Goal: Task Accomplishment & Management: Manage account settings

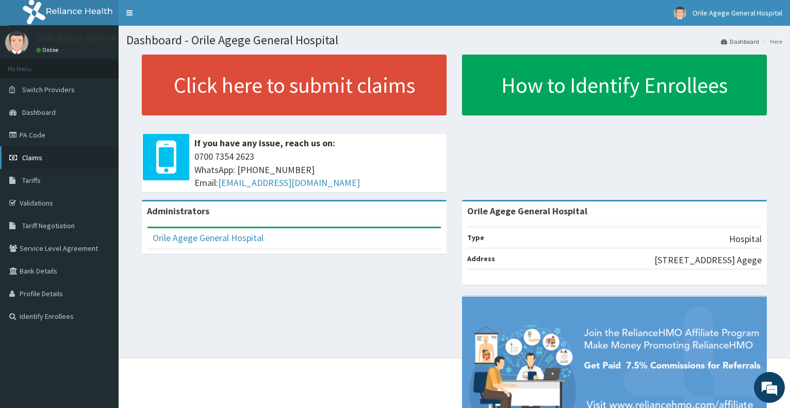
click at [31, 155] on span "Claims" at bounding box center [32, 157] width 20 height 9
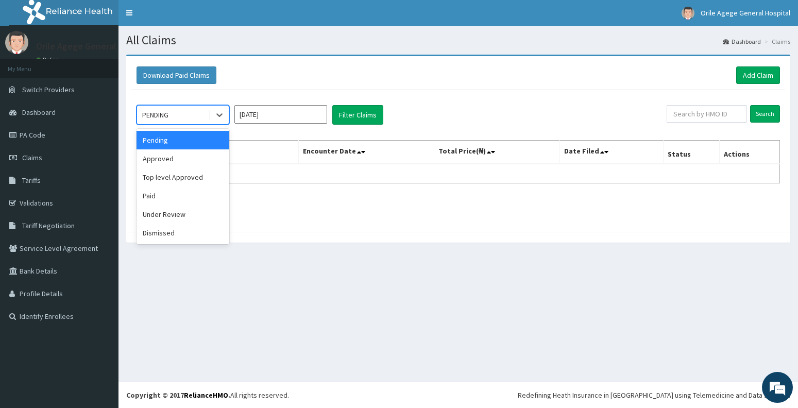
click at [164, 117] on div "PENDING" at bounding box center [155, 115] width 26 height 10
click at [157, 191] on div "Paid" at bounding box center [183, 196] width 93 height 19
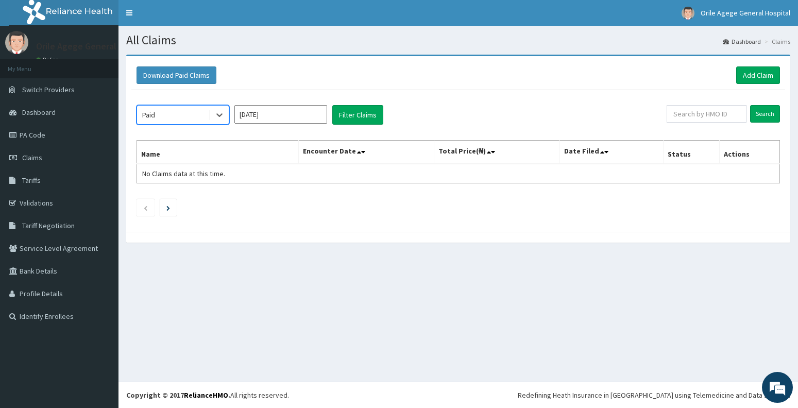
click at [264, 120] on input "Oct 2025" at bounding box center [281, 114] width 93 height 19
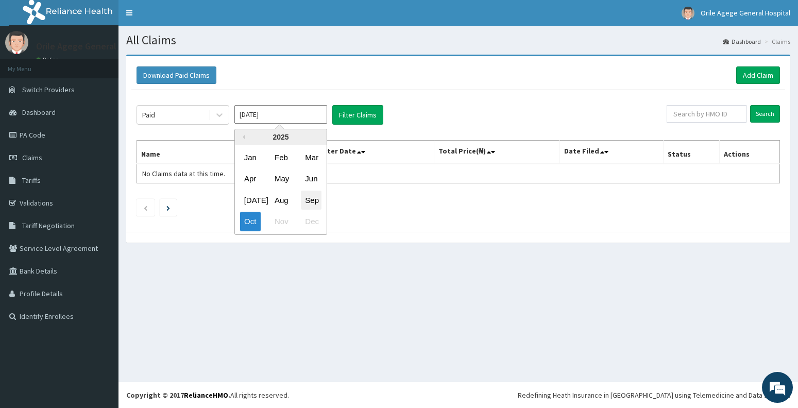
click at [310, 196] on div "Sep" at bounding box center [311, 200] width 21 height 19
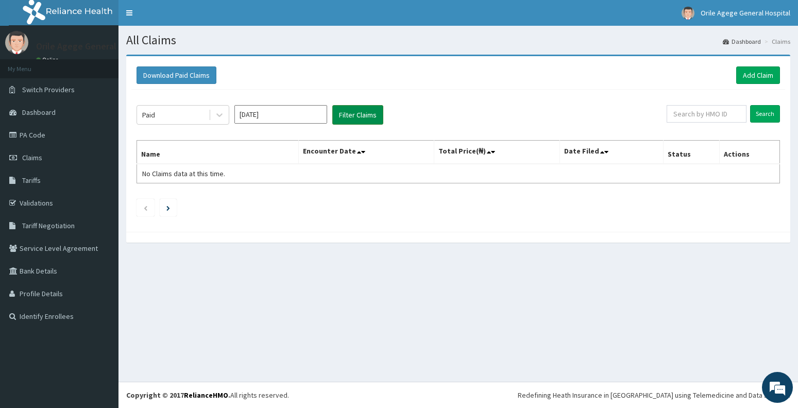
click at [370, 118] on button "Filter Claims" at bounding box center [357, 115] width 51 height 20
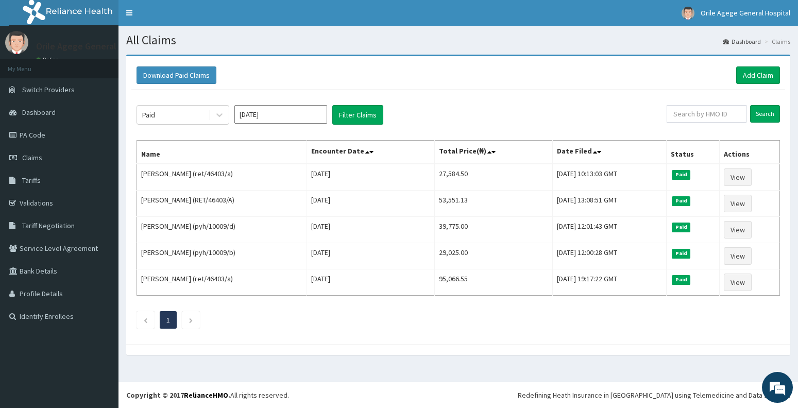
click at [267, 121] on input "Sep 2025" at bounding box center [281, 114] width 93 height 19
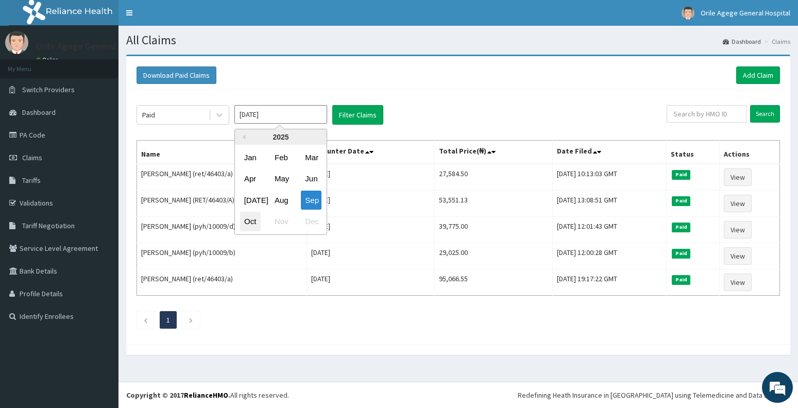
click at [255, 226] on div "Oct" at bounding box center [250, 221] width 21 height 19
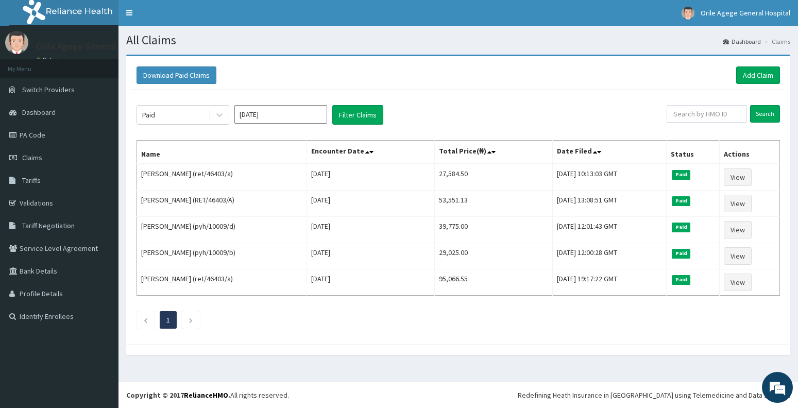
type input "[DATE]"
click at [356, 112] on button "Filter Claims" at bounding box center [357, 115] width 51 height 20
click at [358, 115] on button "Filter Claims" at bounding box center [357, 115] width 51 height 20
click at [367, 116] on button "Filter Claims" at bounding box center [357, 115] width 51 height 20
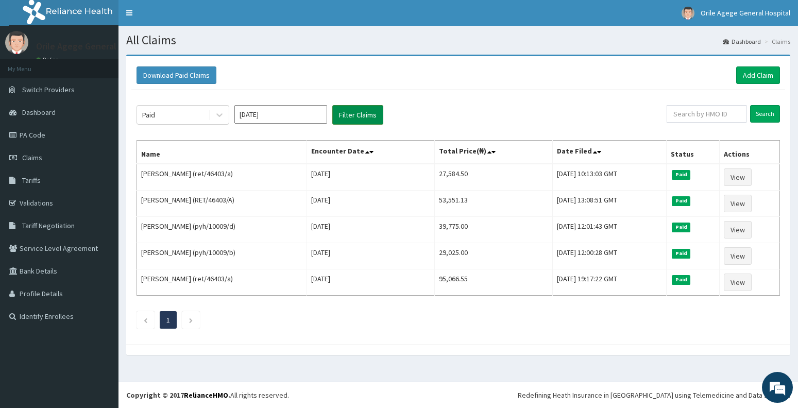
click at [367, 116] on button "Filter Claims" at bounding box center [357, 115] width 51 height 20
click at [357, 114] on button "Filter Claims" at bounding box center [357, 115] width 51 height 20
click at [351, 113] on button "Filter Claims" at bounding box center [357, 115] width 51 height 20
click at [180, 116] on div "Paid" at bounding box center [173, 115] width 72 height 16
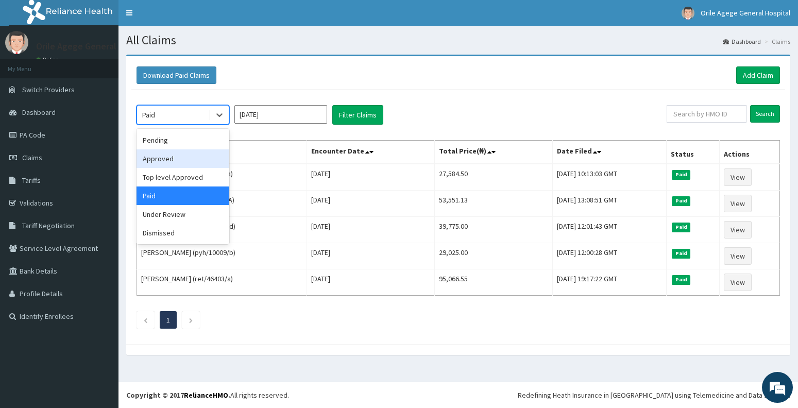
click at [157, 157] on div "Approved" at bounding box center [183, 158] width 93 height 19
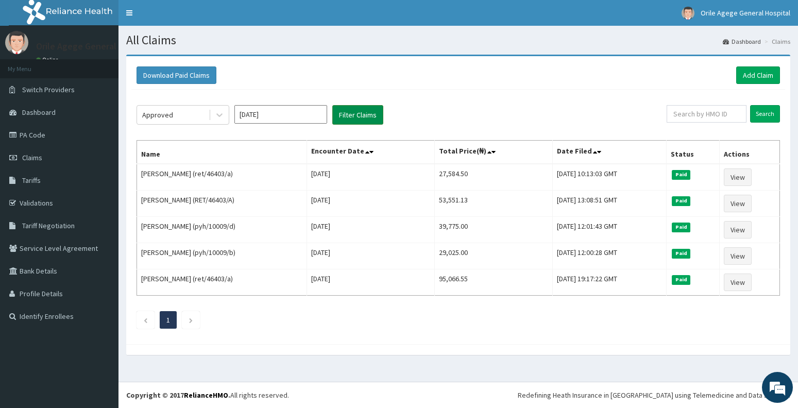
click at [356, 114] on button "Filter Claims" at bounding box center [357, 115] width 51 height 20
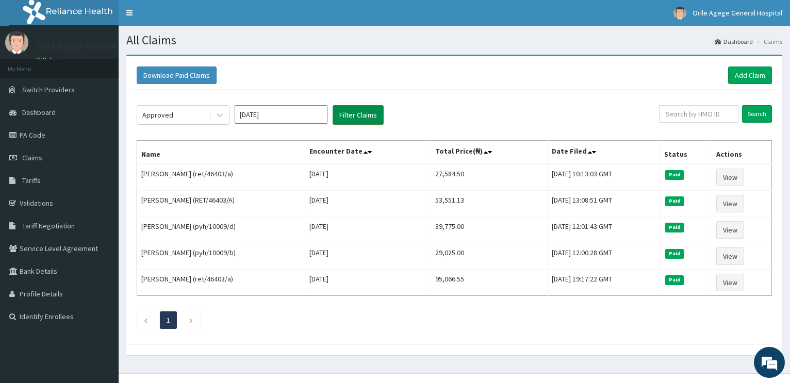
click at [366, 113] on button "Filter Claims" at bounding box center [357, 115] width 51 height 20
click at [357, 112] on button "Filter Claims" at bounding box center [357, 115] width 51 height 20
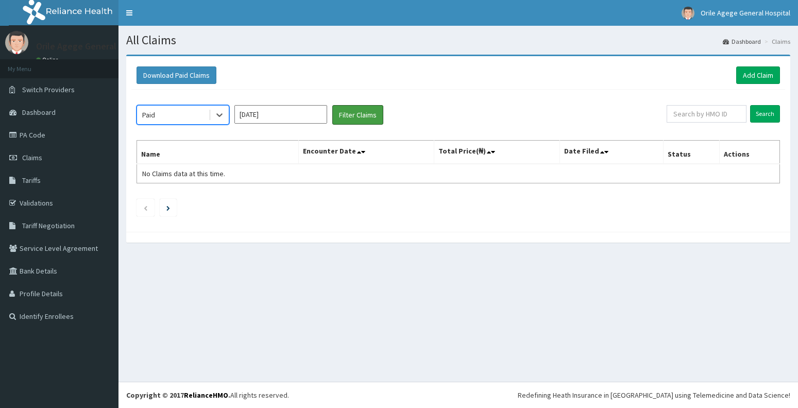
click at [367, 115] on button "Filter Claims" at bounding box center [357, 115] width 51 height 20
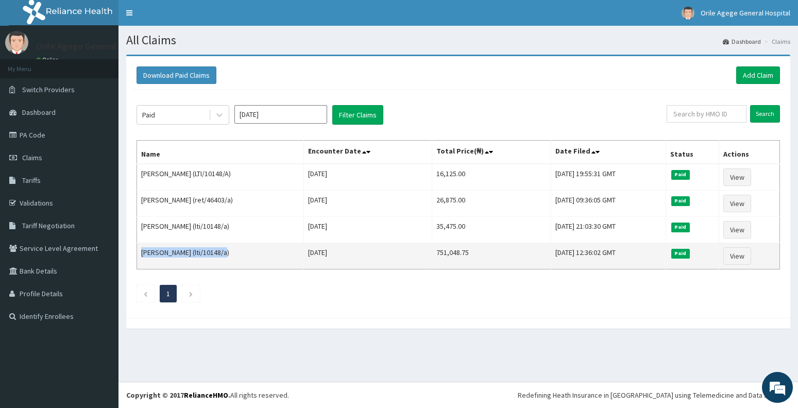
drag, startPoint x: 141, startPoint y: 252, endPoint x: 228, endPoint y: 257, distance: 86.7
click at [228, 257] on td "Aisha Omoniyi Animashaun (lti/10148/a)" at bounding box center [220, 256] width 167 height 26
copy td "Aisha Omoniyi Animashaun ("
click at [294, 250] on td "Aisha Omoniyi Animashaun (lti/10148/a)" at bounding box center [220, 256] width 167 height 26
drag, startPoint x: 441, startPoint y: 254, endPoint x: 472, endPoint y: 255, distance: 31.0
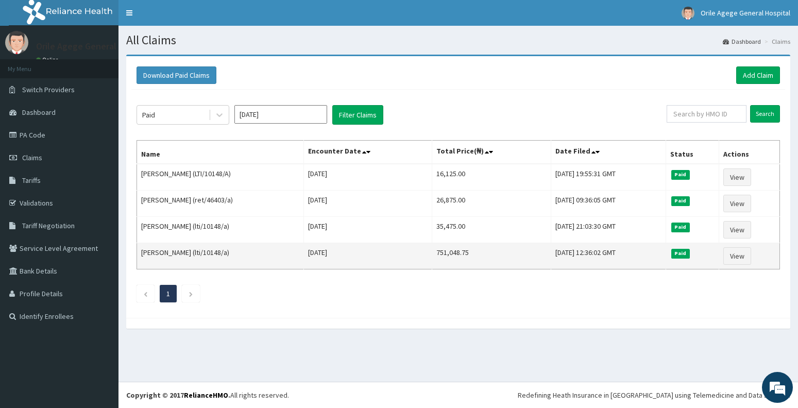
click at [441, 254] on td "751,048.75" at bounding box center [491, 256] width 119 height 26
drag, startPoint x: 441, startPoint y: 254, endPoint x: 479, endPoint y: 250, distance: 38.3
click at [479, 250] on td "751,048.75" at bounding box center [491, 256] width 119 height 26
copy td "751,048.75"
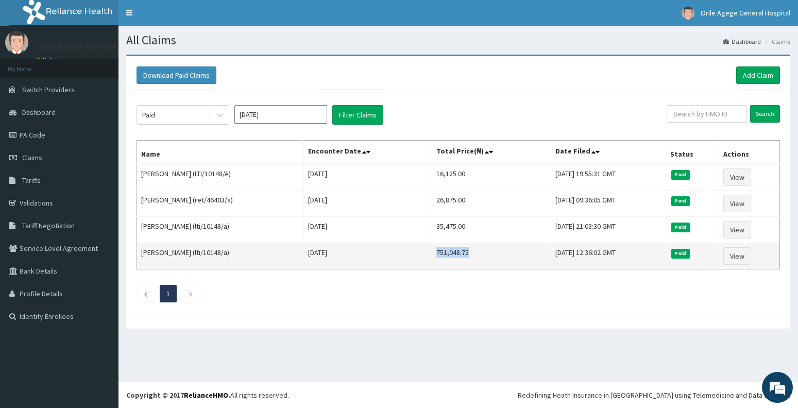
drag, startPoint x: 227, startPoint y: 252, endPoint x: 258, endPoint y: 254, distance: 31.0
click at [258, 254] on td "[PERSON_NAME] (lti/10148/a)" at bounding box center [220, 256] width 167 height 26
copy td "lti/10148/a"
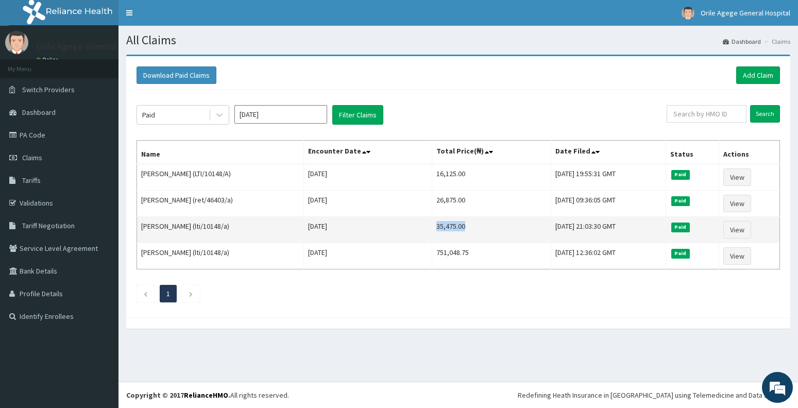
drag, startPoint x: 441, startPoint y: 228, endPoint x: 474, endPoint y: 230, distance: 33.6
click at [474, 230] on td "35,475.00" at bounding box center [491, 230] width 119 height 26
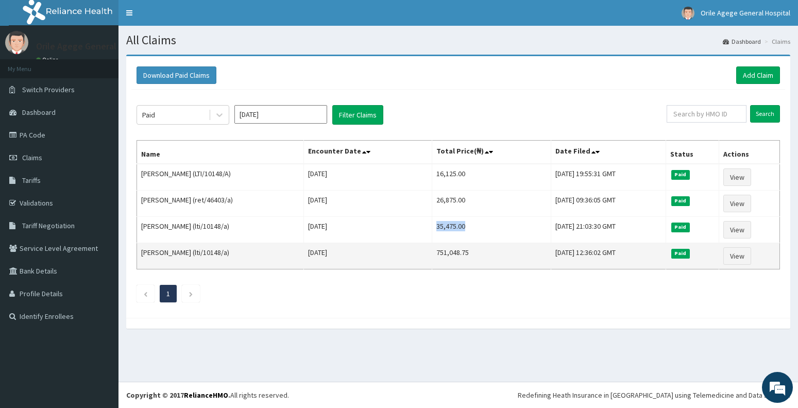
copy td "35,475.00"
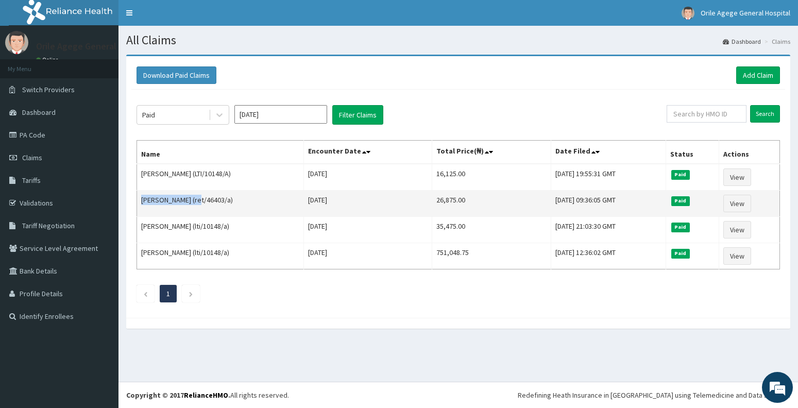
drag, startPoint x: 142, startPoint y: 198, endPoint x: 190, endPoint y: 203, distance: 48.2
click at [190, 203] on td "Salami Ajani (ret/46403/a)" at bounding box center [220, 204] width 167 height 26
click at [228, 200] on td "Salami Ajani (ret/46403/a)" at bounding box center [220, 204] width 167 height 26
drag, startPoint x: 138, startPoint y: 200, endPoint x: 177, endPoint y: 206, distance: 39.6
click at [177, 206] on td "Salami Ajani (ret/46403/a)" at bounding box center [220, 204] width 167 height 26
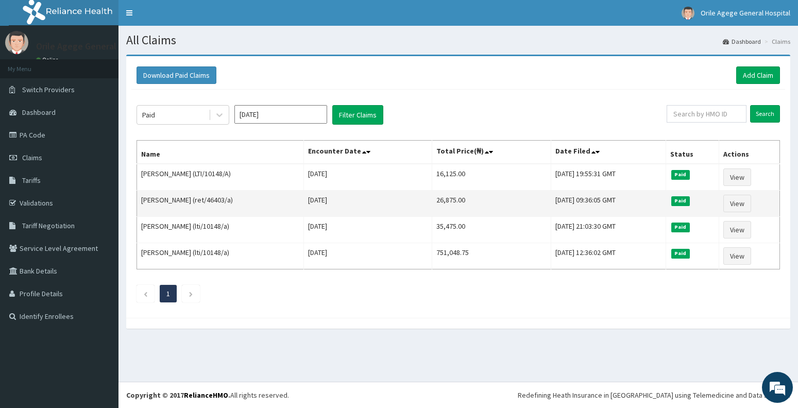
click at [178, 202] on td "Salami Ajani (ret/46403/a)" at bounding box center [220, 204] width 167 height 26
drag, startPoint x: 178, startPoint y: 199, endPoint x: 155, endPoint y: 200, distance: 22.7
click at [143, 202] on td "Salami Ajani (ret/46403/a)" at bounding box center [220, 204] width 167 height 26
click at [180, 210] on td "Salami Ajani (ret/46403/a)" at bounding box center [220, 204] width 167 height 26
drag, startPoint x: 180, startPoint y: 200, endPoint x: 140, endPoint y: 201, distance: 40.2
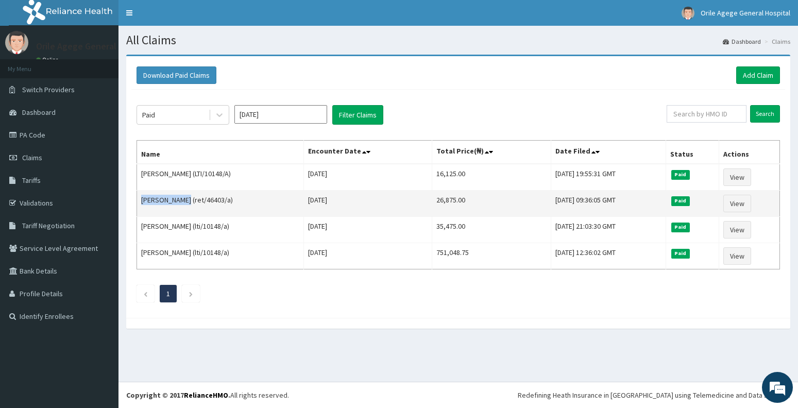
click at [140, 201] on td "Salami Ajani (ret/46403/a)" at bounding box center [220, 204] width 167 height 26
copy td "Salami Ajani"
click at [742, 200] on link "View" at bounding box center [738, 204] width 28 height 18
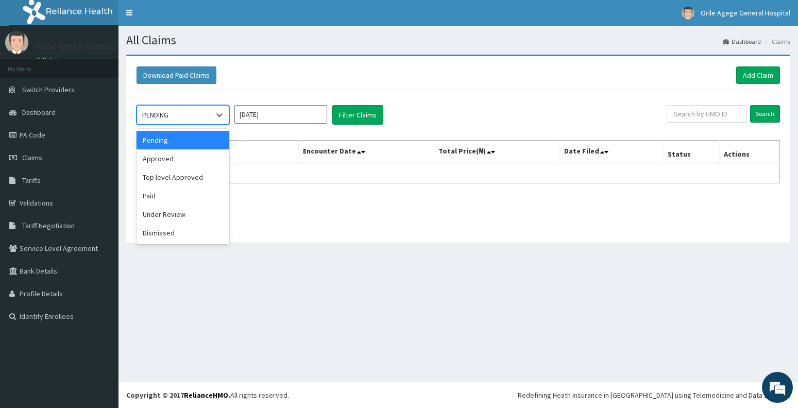
click at [183, 116] on div "PENDING" at bounding box center [173, 115] width 72 height 16
click at [182, 194] on div "Paid" at bounding box center [183, 196] width 93 height 19
click at [182, 194] on div "option Paid focused, 4 of 6. 6 results available. Use Up and Down to choose opt…" at bounding box center [458, 158] width 654 height 137
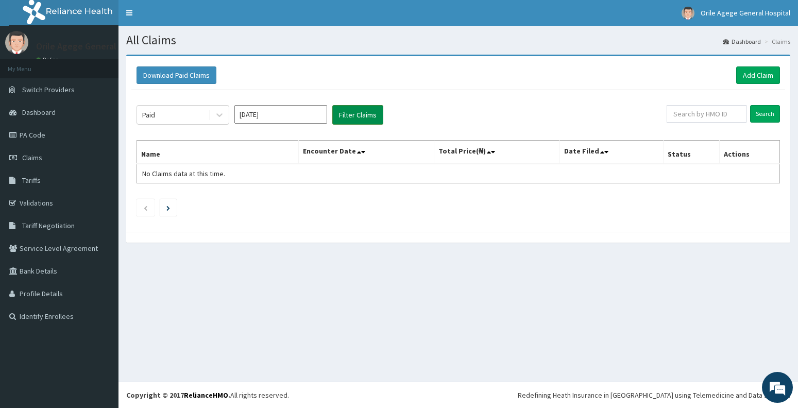
click at [345, 115] on button "Filter Claims" at bounding box center [357, 115] width 51 height 20
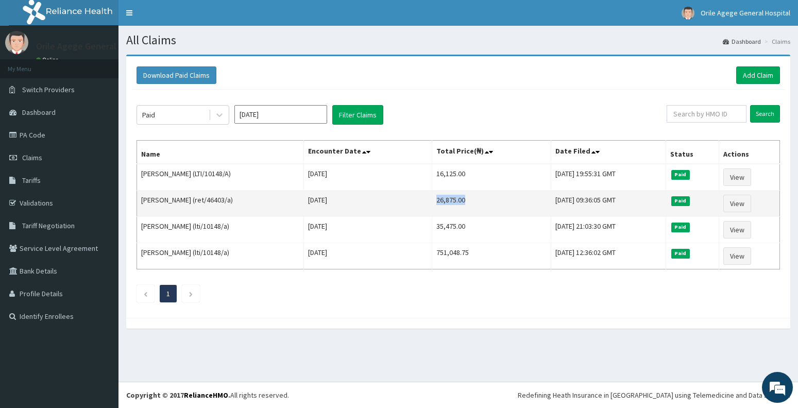
drag, startPoint x: 443, startPoint y: 202, endPoint x: 472, endPoint y: 200, distance: 28.9
click at [472, 200] on td "26,875.00" at bounding box center [491, 204] width 119 height 26
copy td "26,875.00"
drag, startPoint x: 181, startPoint y: 201, endPoint x: 216, endPoint y: 203, distance: 35.1
click at [216, 203] on td "Salami Ajani (ret/46403/a)" at bounding box center [220, 204] width 167 height 26
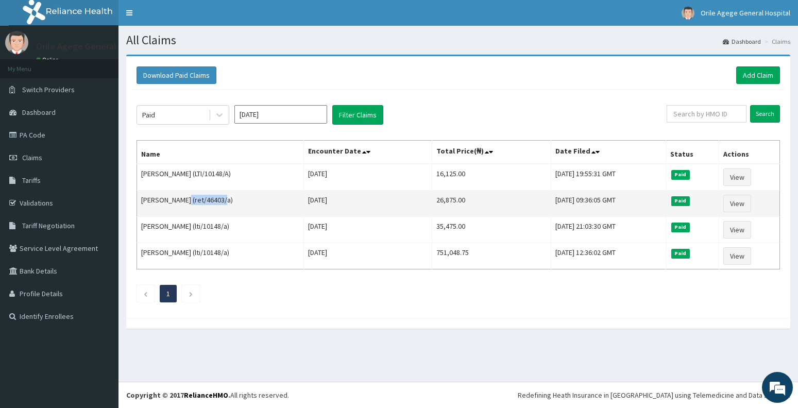
copy td "(ret/46403/a"
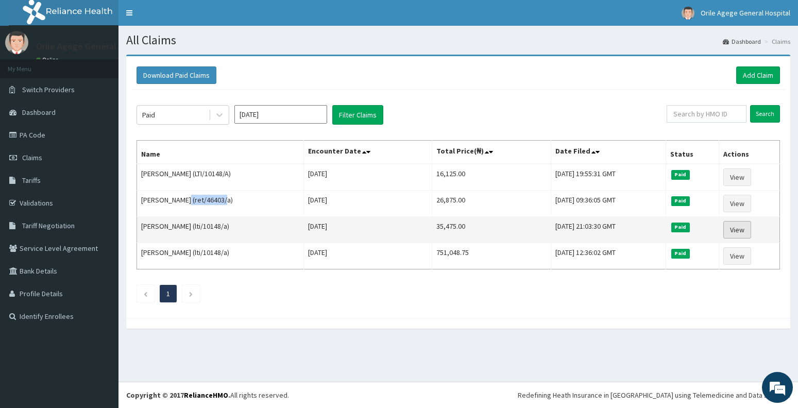
click at [744, 226] on link "View" at bounding box center [738, 230] width 28 height 18
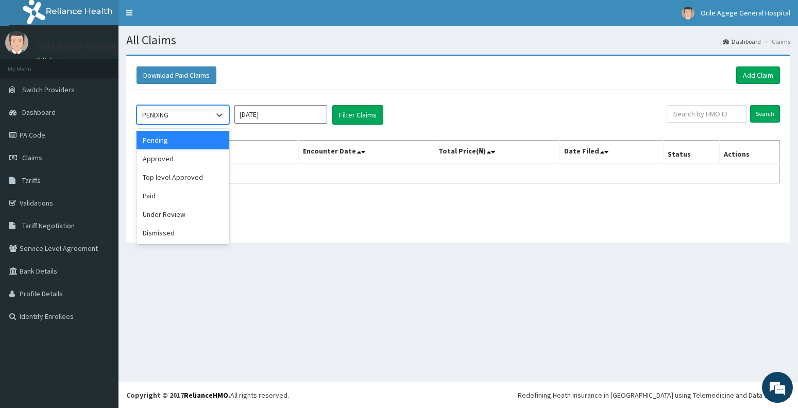
click at [193, 112] on div "PENDING" at bounding box center [173, 115] width 72 height 16
click at [177, 192] on div "Paid" at bounding box center [183, 196] width 93 height 19
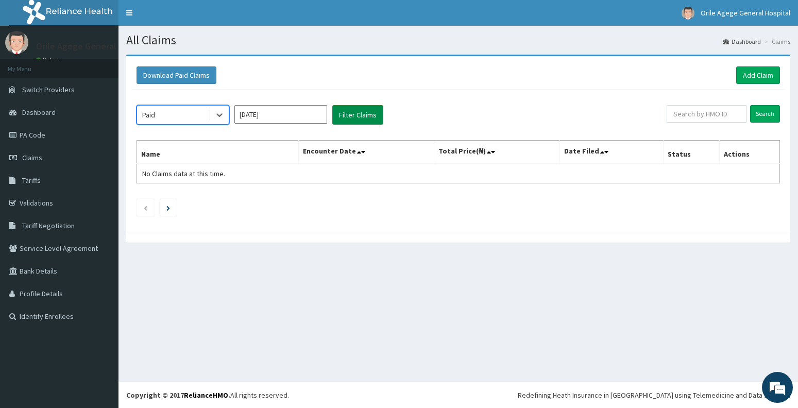
click at [345, 113] on button "Filter Claims" at bounding box center [357, 115] width 51 height 20
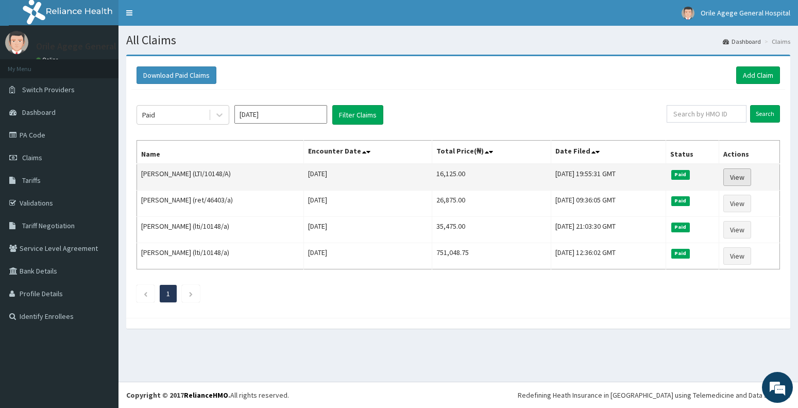
click at [747, 174] on link "View" at bounding box center [738, 178] width 28 height 18
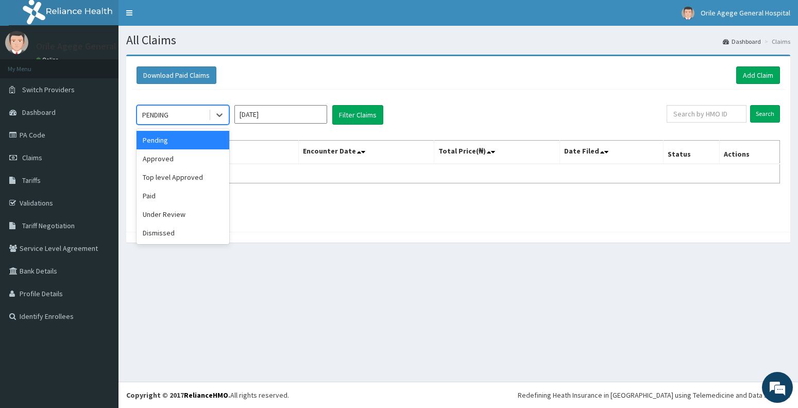
click at [181, 116] on div "PENDING" at bounding box center [173, 115] width 72 height 16
click at [182, 193] on div "Paid" at bounding box center [183, 196] width 93 height 19
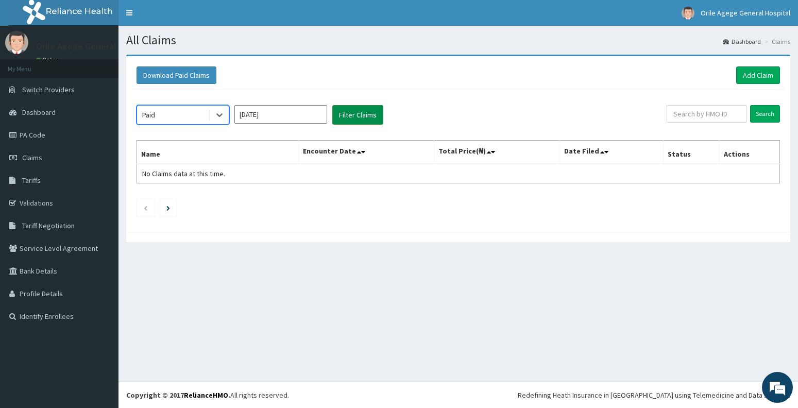
click at [349, 117] on button "Filter Claims" at bounding box center [357, 115] width 51 height 20
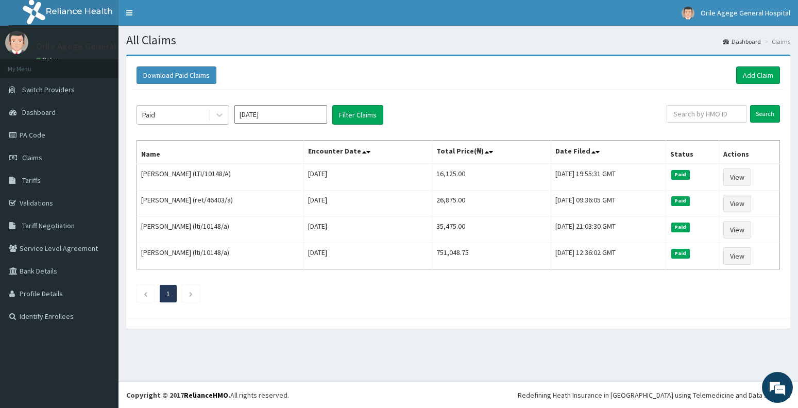
click at [206, 115] on div "Paid" at bounding box center [173, 115] width 72 height 16
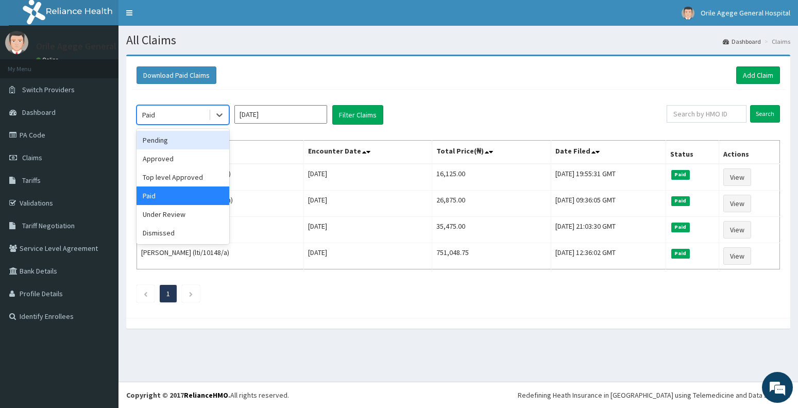
click at [180, 145] on div "Pending" at bounding box center [183, 140] width 93 height 19
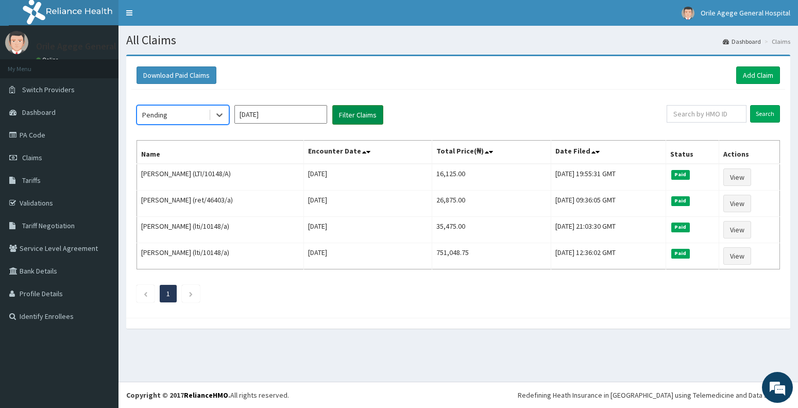
click at [348, 114] on button "Filter Claims" at bounding box center [357, 115] width 51 height 20
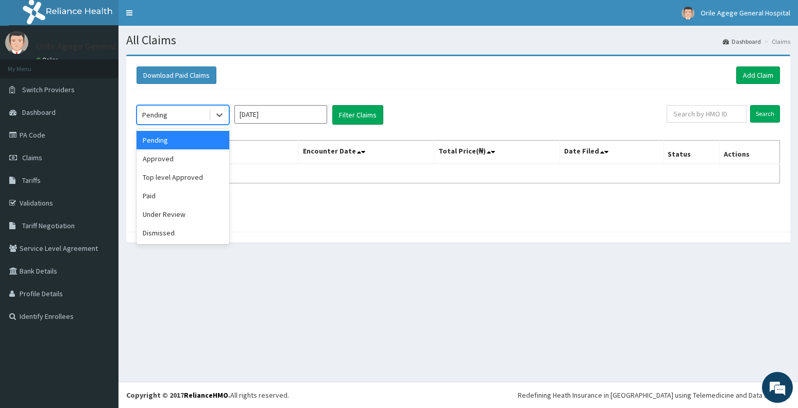
click at [179, 117] on div "Pending" at bounding box center [173, 115] width 72 height 16
click at [169, 158] on div "Approved" at bounding box center [183, 158] width 93 height 19
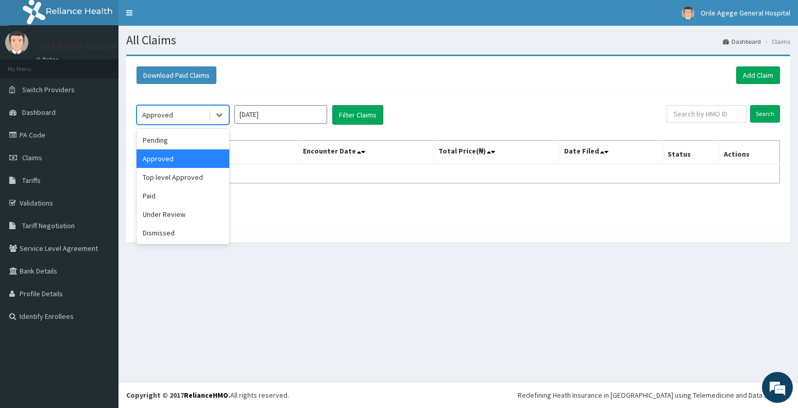
click at [172, 119] on div "Approved" at bounding box center [173, 115] width 72 height 16
click at [157, 194] on div "Paid" at bounding box center [183, 196] width 93 height 19
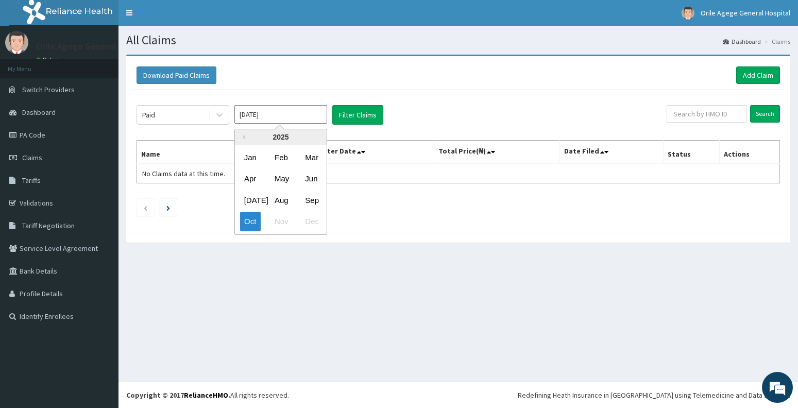
click at [273, 116] on input "Oct 2025" at bounding box center [281, 114] width 93 height 19
click at [306, 205] on div "Sep" at bounding box center [311, 200] width 21 height 19
type input "Sep 2025"
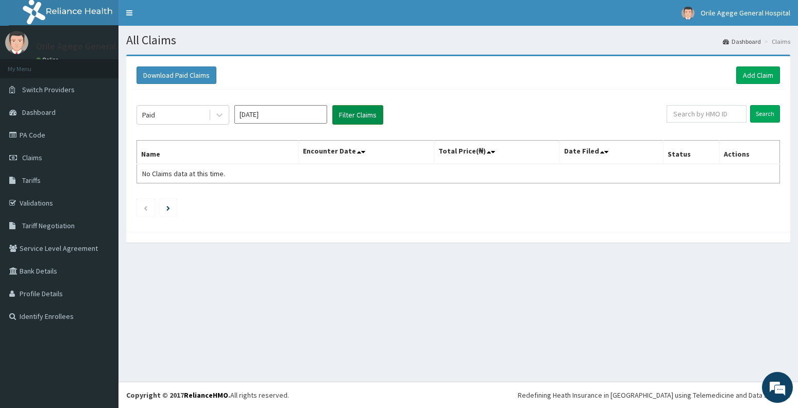
click at [361, 114] on button "Filter Claims" at bounding box center [357, 115] width 51 height 20
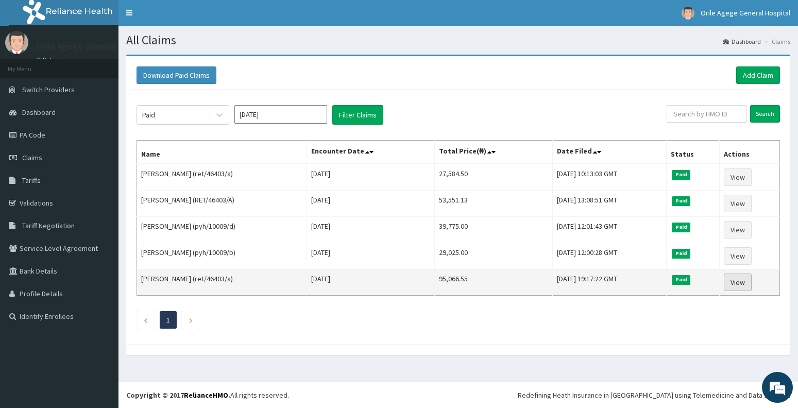
click at [744, 279] on link "View" at bounding box center [738, 283] width 28 height 18
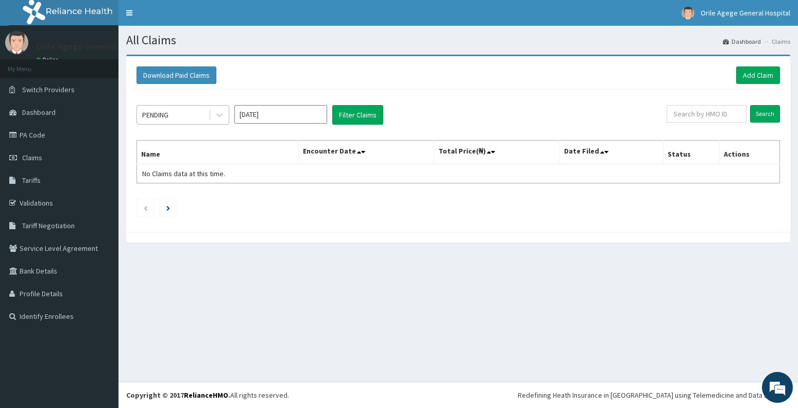
click at [189, 115] on div "PENDING" at bounding box center [173, 115] width 72 height 16
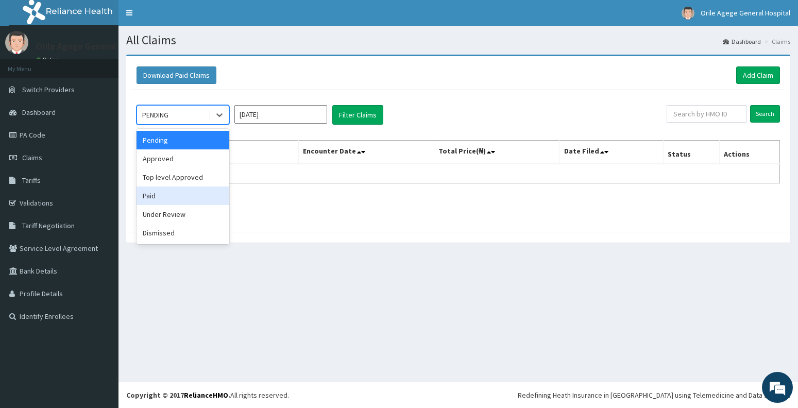
click at [177, 192] on div "Paid" at bounding box center [183, 196] width 93 height 19
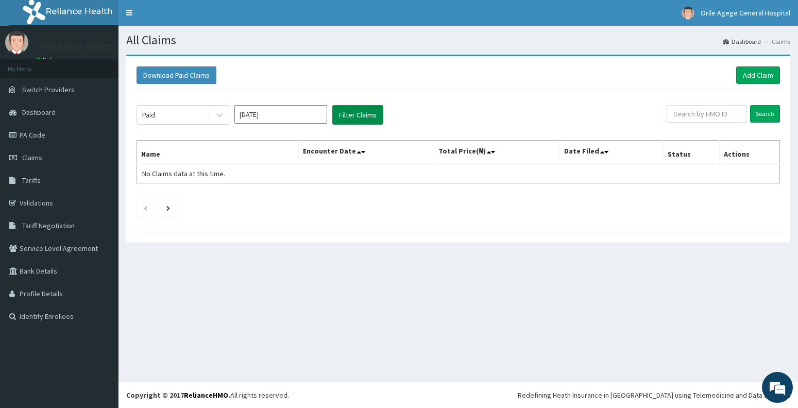
click at [343, 118] on button "Filter Claims" at bounding box center [357, 115] width 51 height 20
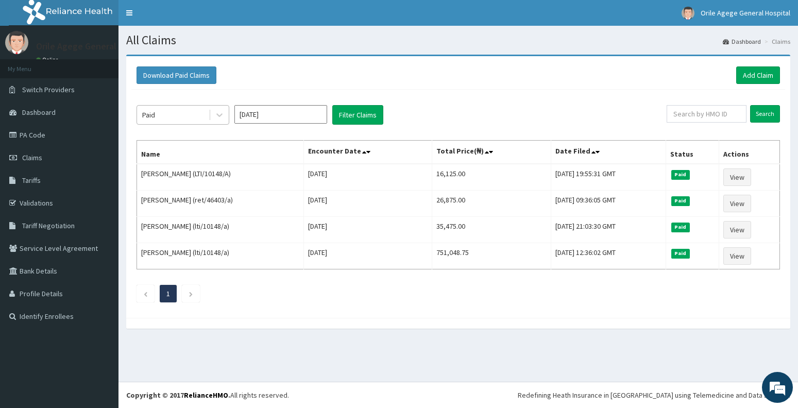
click at [197, 115] on div "Paid" at bounding box center [173, 115] width 72 height 16
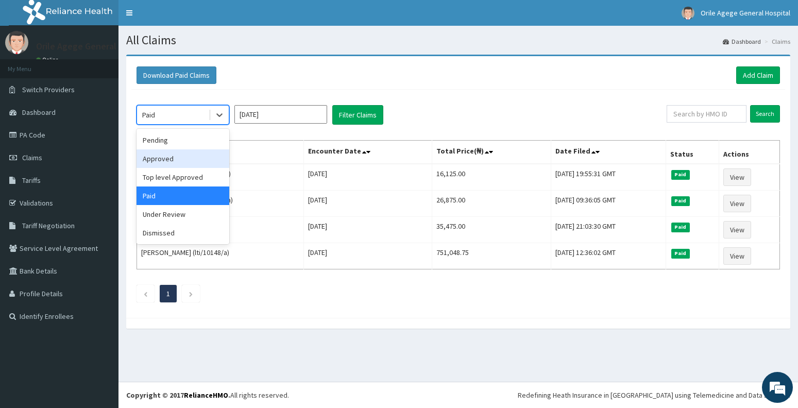
click at [166, 158] on div "Approved" at bounding box center [183, 158] width 93 height 19
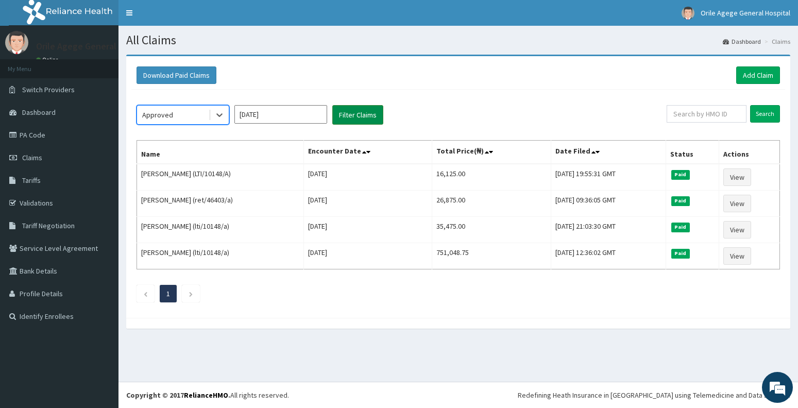
click at [349, 112] on button "Filter Claims" at bounding box center [357, 115] width 51 height 20
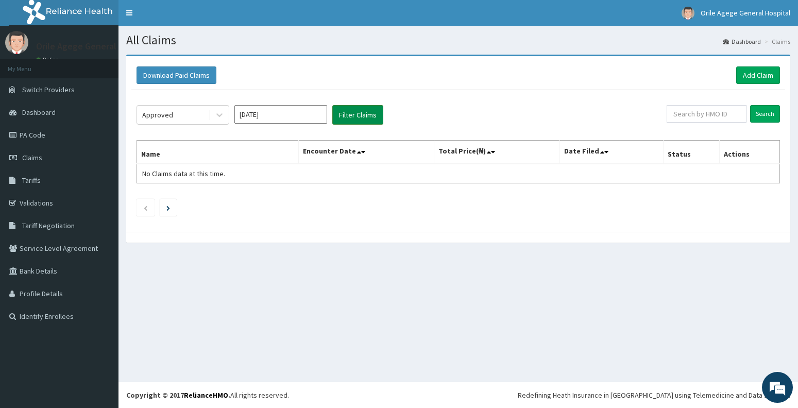
click at [356, 115] on button "Filter Claims" at bounding box center [357, 115] width 51 height 20
click at [189, 118] on div "Approved" at bounding box center [173, 115] width 72 height 16
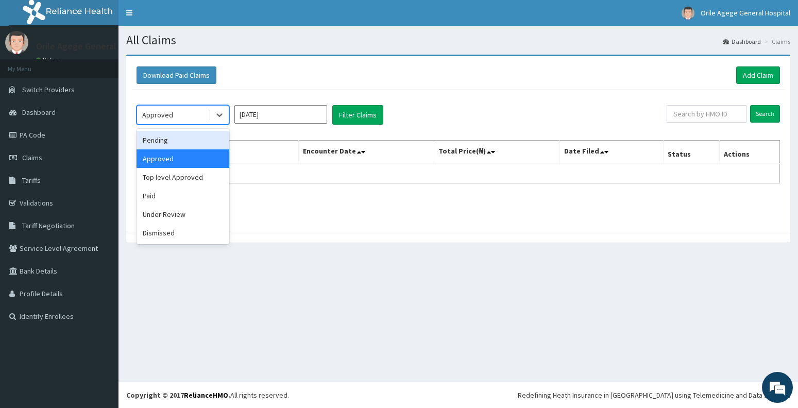
click at [175, 133] on div "Pending" at bounding box center [183, 140] width 93 height 19
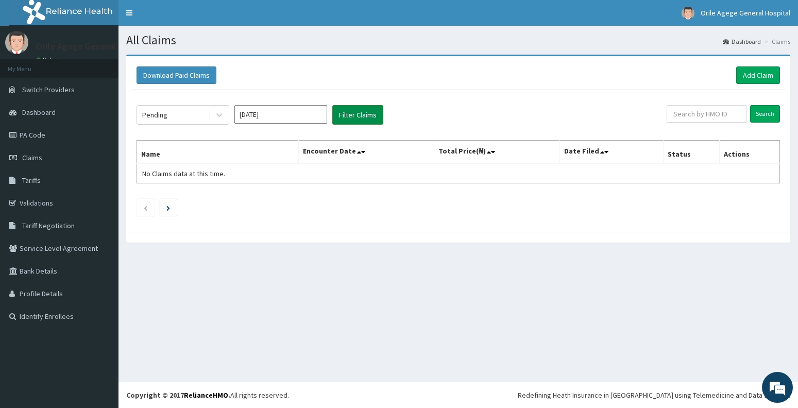
click at [345, 114] on button "Filter Claims" at bounding box center [357, 115] width 51 height 20
click at [355, 115] on button "Filter Claims" at bounding box center [357, 115] width 51 height 20
click at [164, 120] on div "Pending" at bounding box center [154, 115] width 25 height 10
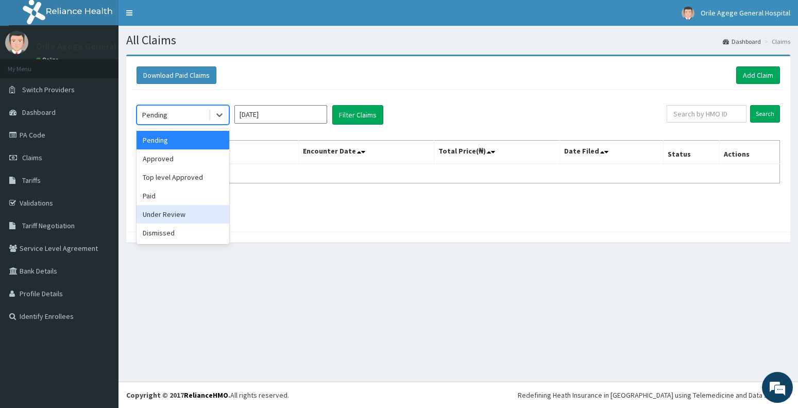
click at [167, 219] on div "Under Review" at bounding box center [183, 214] width 93 height 19
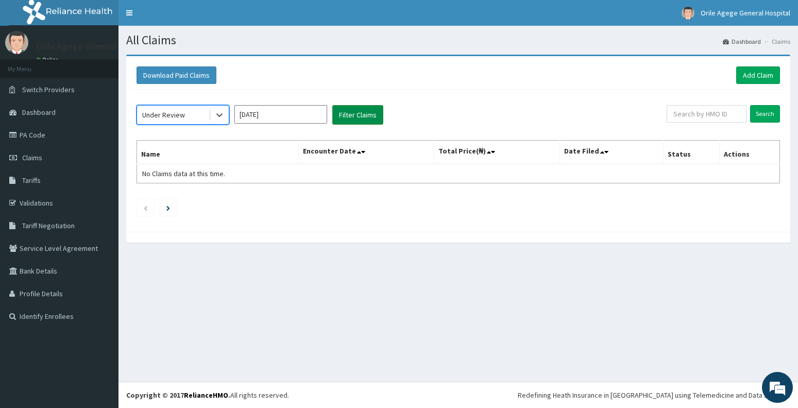
click at [358, 114] on button "Filter Claims" at bounding box center [357, 115] width 51 height 20
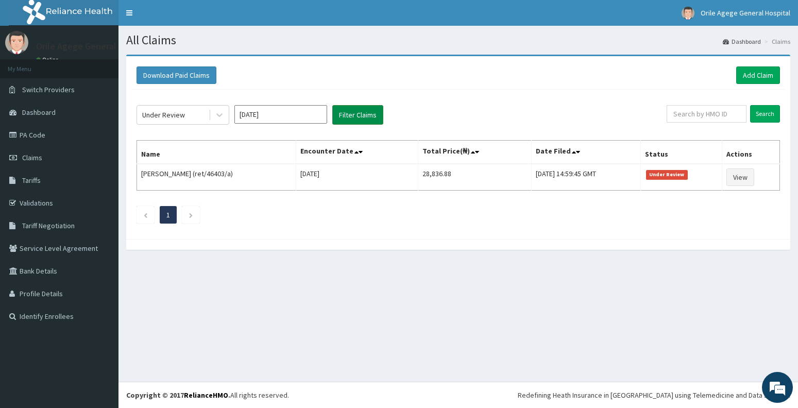
click at [358, 114] on button "Filter Claims" at bounding box center [357, 115] width 51 height 20
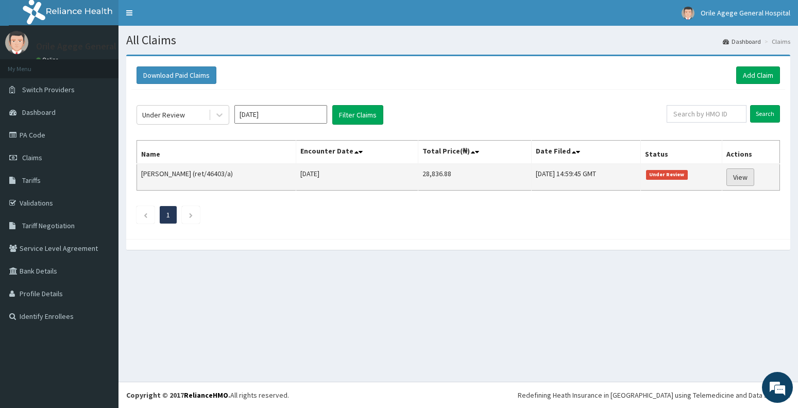
click at [737, 177] on link "View" at bounding box center [741, 178] width 28 height 18
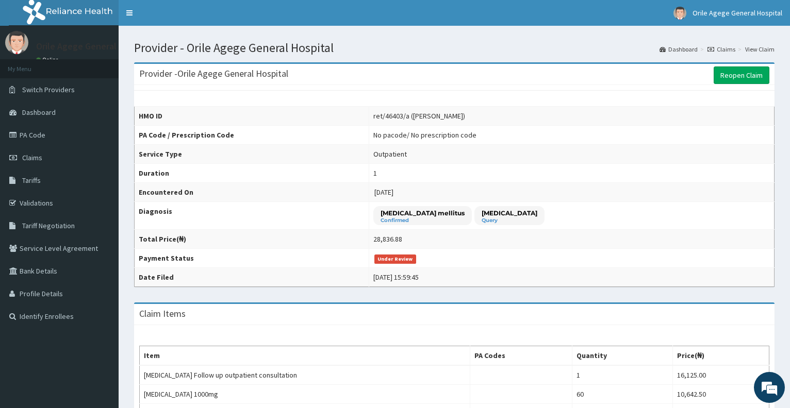
click at [369, 116] on td "ret/46403/a ([PERSON_NAME])" at bounding box center [571, 116] width 405 height 19
drag, startPoint x: 357, startPoint y: 116, endPoint x: 397, endPoint y: 118, distance: 40.2
click at [397, 118] on td "ret/46403/a ([PERSON_NAME])" at bounding box center [571, 116] width 405 height 19
copy div "ret/46403/a ("
click at [39, 143] on link "PA Code" at bounding box center [59, 135] width 119 height 23
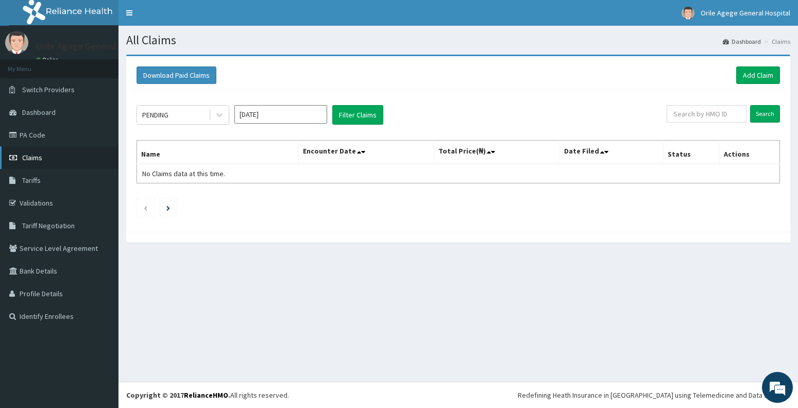
click at [49, 163] on link "Claims" at bounding box center [59, 157] width 119 height 23
click at [181, 115] on div "PENDING" at bounding box center [173, 115] width 72 height 16
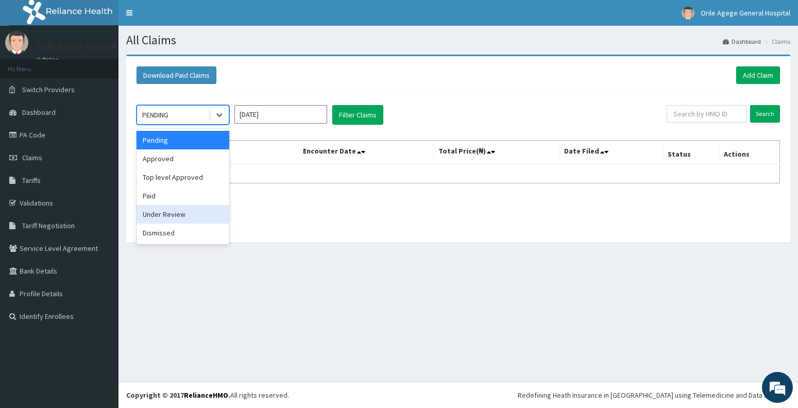
click at [171, 212] on div "Under Review" at bounding box center [183, 214] width 93 height 19
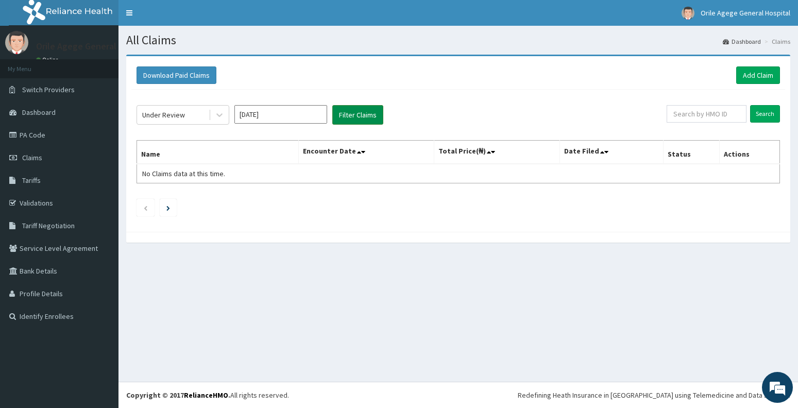
click at [354, 116] on button "Filter Claims" at bounding box center [357, 115] width 51 height 20
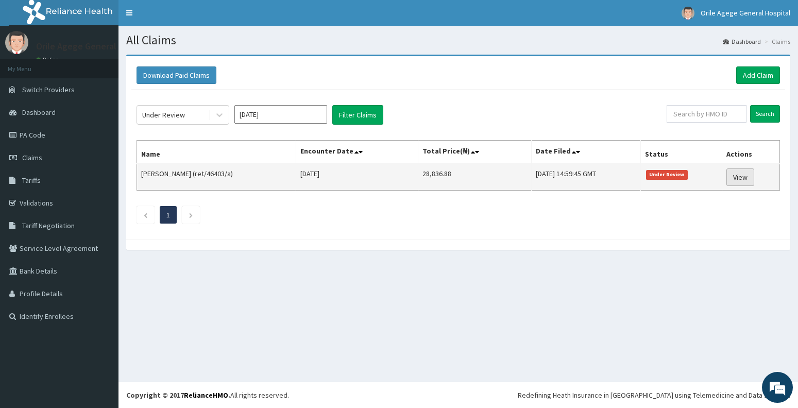
click at [734, 177] on link "View" at bounding box center [741, 178] width 28 height 18
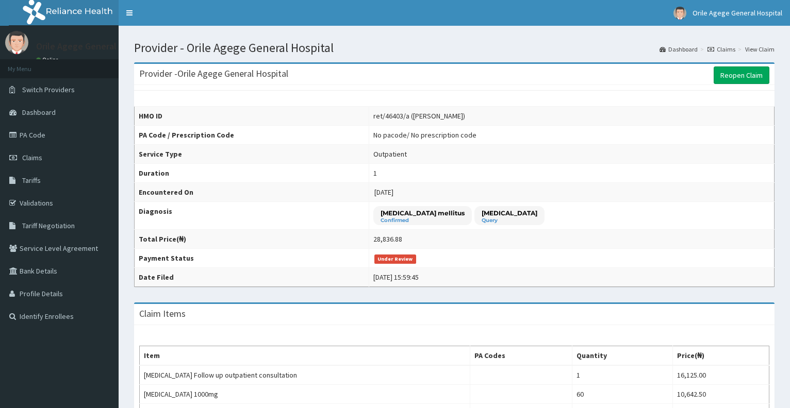
scroll to position [279, 0]
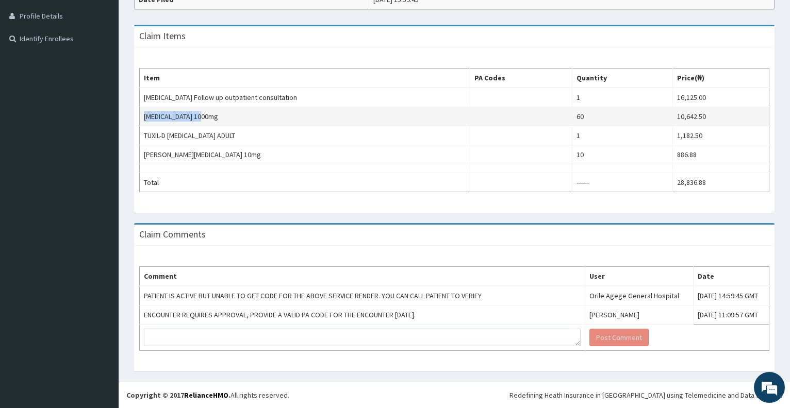
drag, startPoint x: 142, startPoint y: 116, endPoint x: 220, endPoint y: 118, distance: 77.8
click at [220, 118] on td "[MEDICAL_DATA] 1000mg" at bounding box center [305, 116] width 330 height 19
copy td "[MEDICAL_DATA] 1000mg"
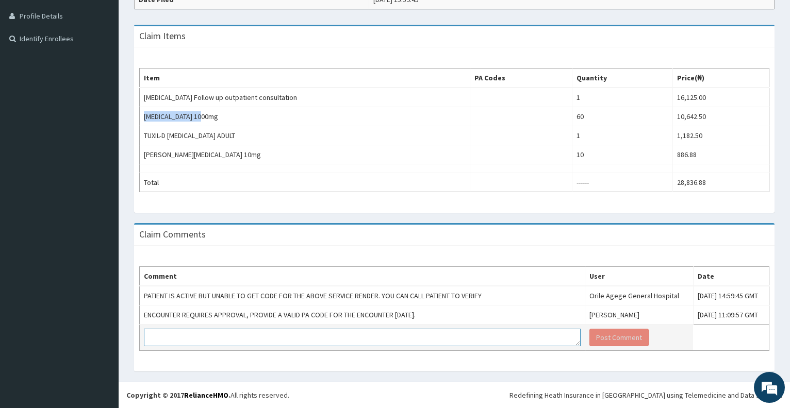
click at [269, 336] on textarea at bounding box center [362, 338] width 437 height 18
click at [221, 337] on textarea "SEE PA CODE" at bounding box center [362, 338] width 437 height 18
paste textarea "PA/3EE388"
type textarea "SEE PA CODE PA/3EE388"
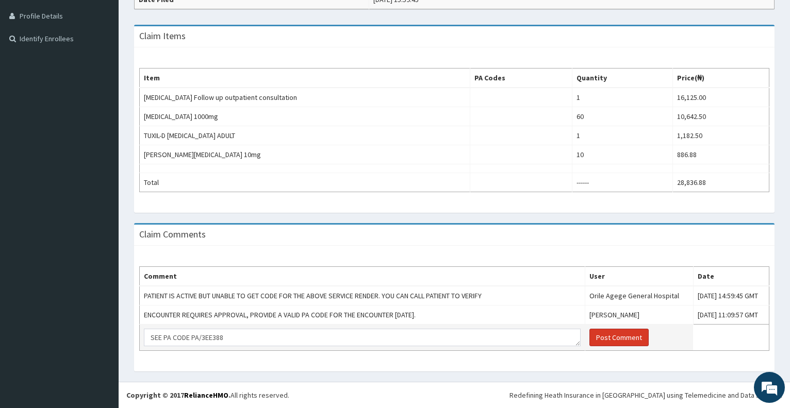
click at [602, 338] on button "Post Comment" at bounding box center [618, 338] width 59 height 18
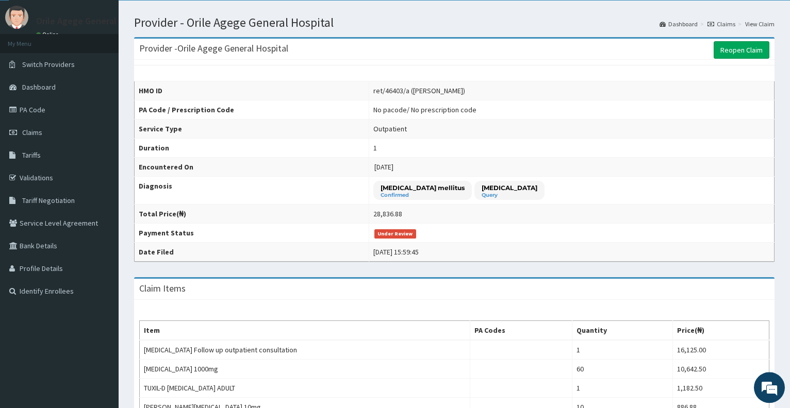
scroll to position [0, 0]
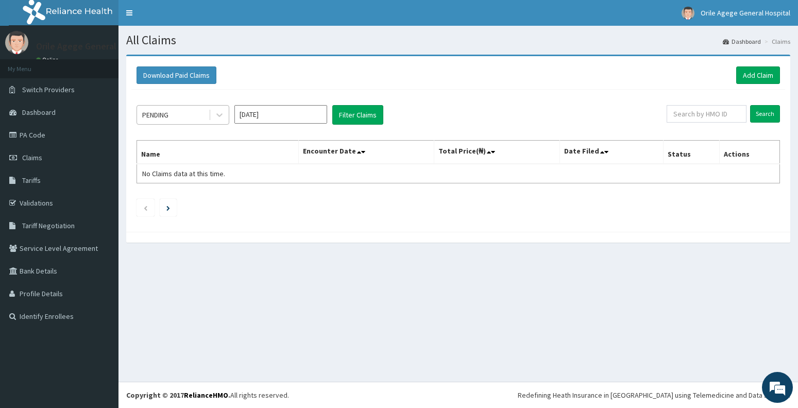
click at [188, 114] on div "PENDING" at bounding box center [173, 115] width 72 height 16
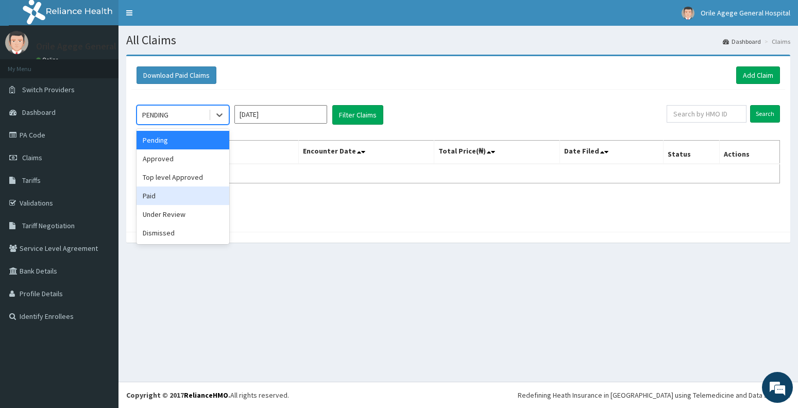
click at [180, 190] on div "Paid" at bounding box center [183, 196] width 93 height 19
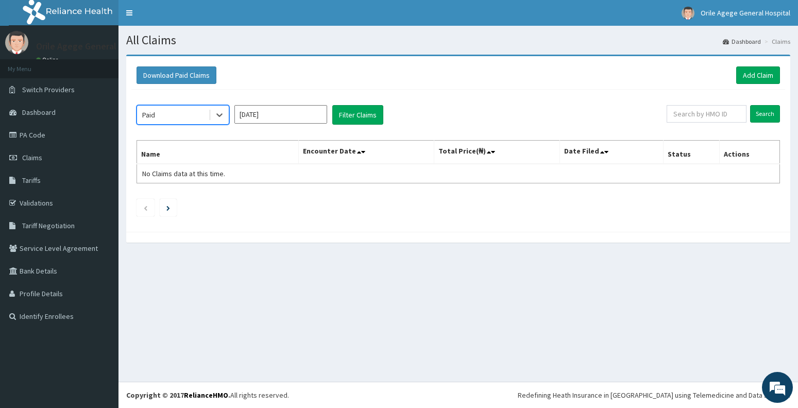
click at [291, 116] on input "[DATE]" at bounding box center [281, 114] width 93 height 19
click at [353, 111] on button "Filter Claims" at bounding box center [357, 115] width 51 height 20
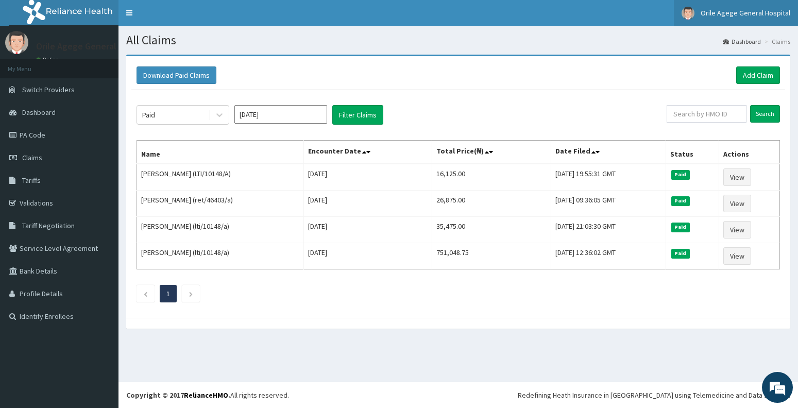
click at [741, 11] on span "Orile Agege General Hospital" at bounding box center [746, 12] width 90 height 9
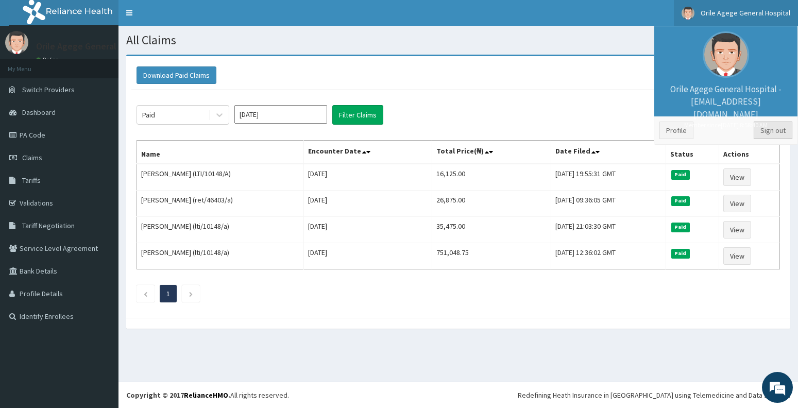
click at [768, 134] on link "Sign out" at bounding box center [773, 131] width 39 height 18
